Goal: Share content: Share content

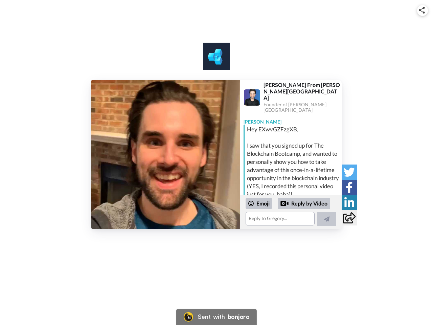
click at [422, 10] on img at bounding box center [422, 10] width 6 height 7
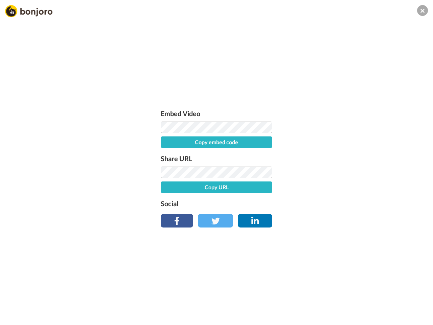
click at [166, 154] on label "Share URL" at bounding box center [217, 158] width 112 height 11
click at [291, 212] on div "Embed Video Copy embed code Share URL Copy URL Social" at bounding box center [216, 199] width 433 height 325
click at [259, 203] on label "Social" at bounding box center [217, 203] width 112 height 11
click at [304, 203] on div "Embed Video Copy embed code Share URL Copy URL Social" at bounding box center [216, 199] width 433 height 325
click at [327, 219] on div "Embed Video Copy embed code Share URL Copy URL Social" at bounding box center [216, 199] width 433 height 325
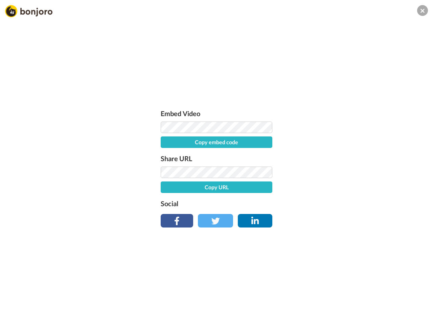
click at [349, 172] on div "Embed Video Copy embed code Share URL Copy URL Social" at bounding box center [216, 199] width 433 height 325
click at [349, 187] on div "Embed Video Copy embed code Share URL Copy URL Social" at bounding box center [216, 199] width 433 height 325
click at [349, 202] on div "Embed Video Copy embed code Share URL Copy URL Social" at bounding box center [216, 199] width 433 height 325
click at [349, 217] on div "Embed Video Copy embed code Share URL Copy URL Social" at bounding box center [216, 199] width 433 height 325
